Goal: Task Accomplishment & Management: Use online tool/utility

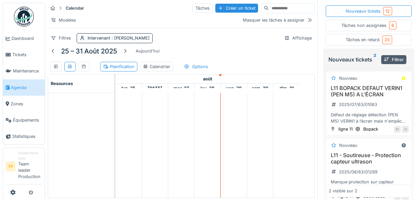
click at [21, 88] on span "Agenda" at bounding box center [26, 87] width 31 height 6
click at [164, 68] on div "Calendrier" at bounding box center [156, 66] width 27 height 6
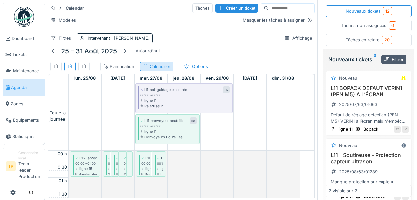
scroll to position [161, 0]
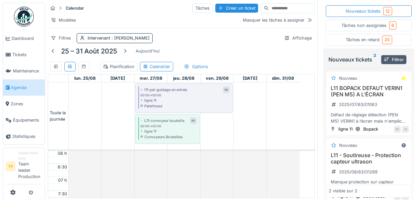
click at [118, 69] on div "Planification" at bounding box center [118, 66] width 31 height 6
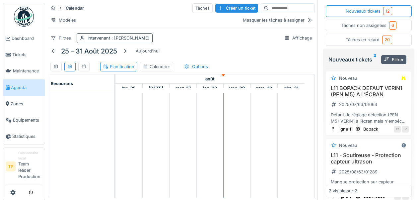
click at [130, 40] on span ": René Defourny" at bounding box center [129, 37] width 39 height 5
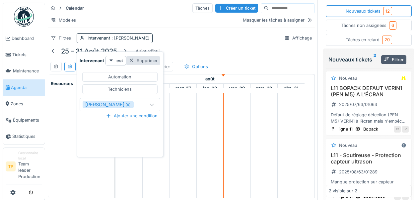
click at [130, 58] on div at bounding box center [131, 60] width 5 height 6
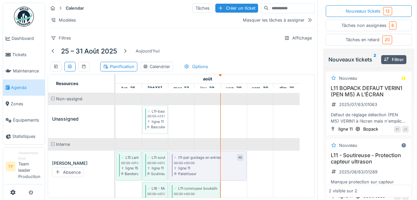
click at [16, 89] on span "Agenda" at bounding box center [26, 87] width 31 height 6
